Goal: Task Accomplishment & Management: Complete application form

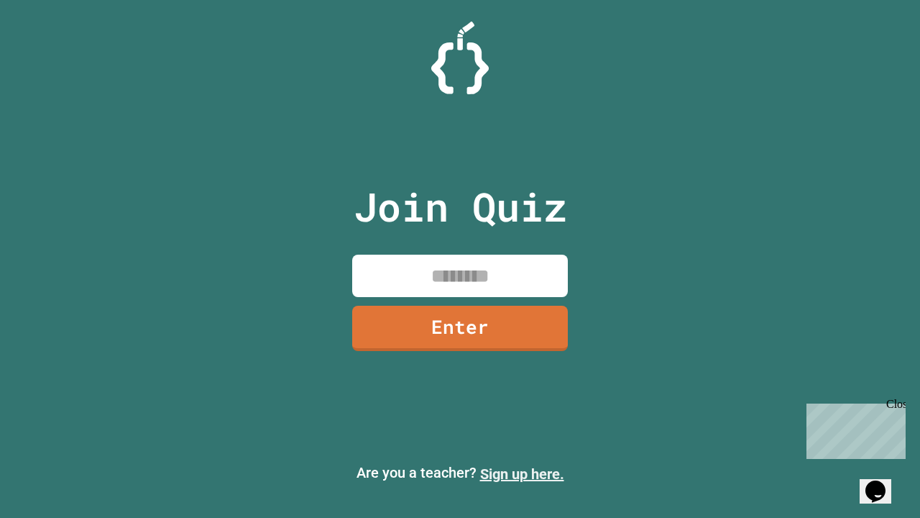
click at [522, 474] on link "Sign up here." at bounding box center [522, 473] width 84 height 17
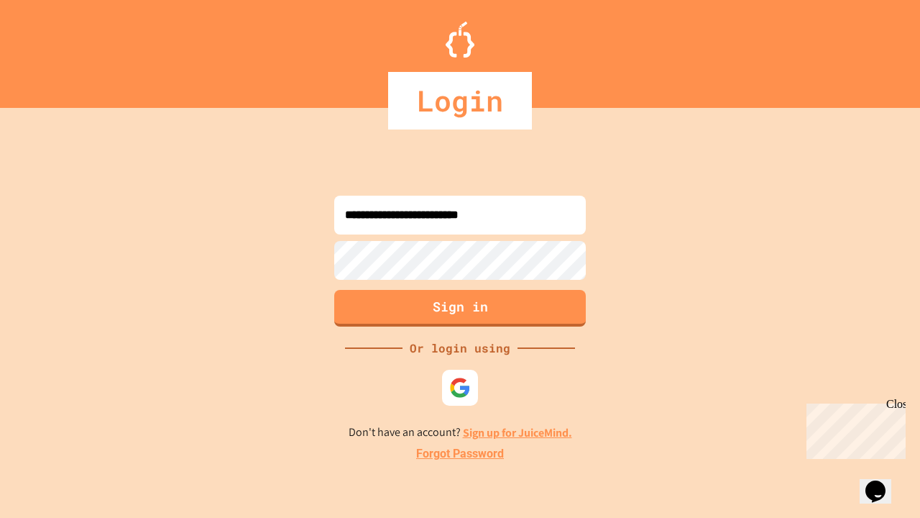
type input "**********"
